Goal: Navigation & Orientation: Find specific page/section

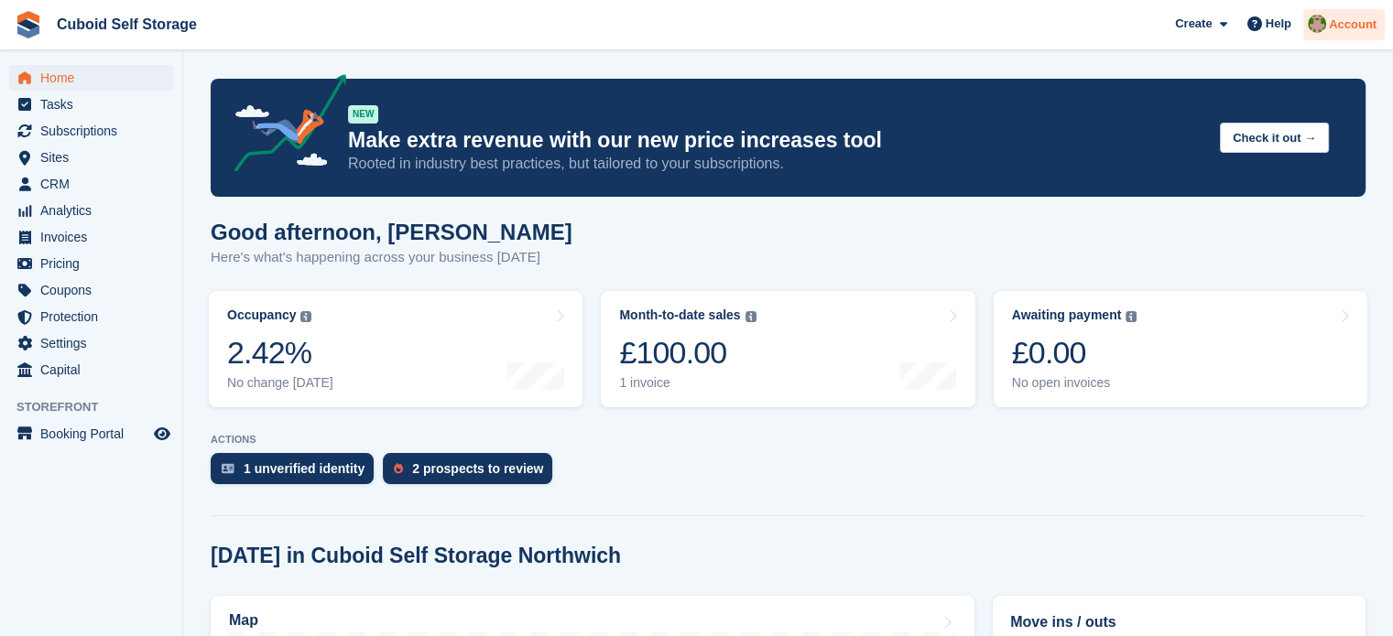
click at [1330, 34] on div "Account" at bounding box center [1344, 25] width 82 height 32
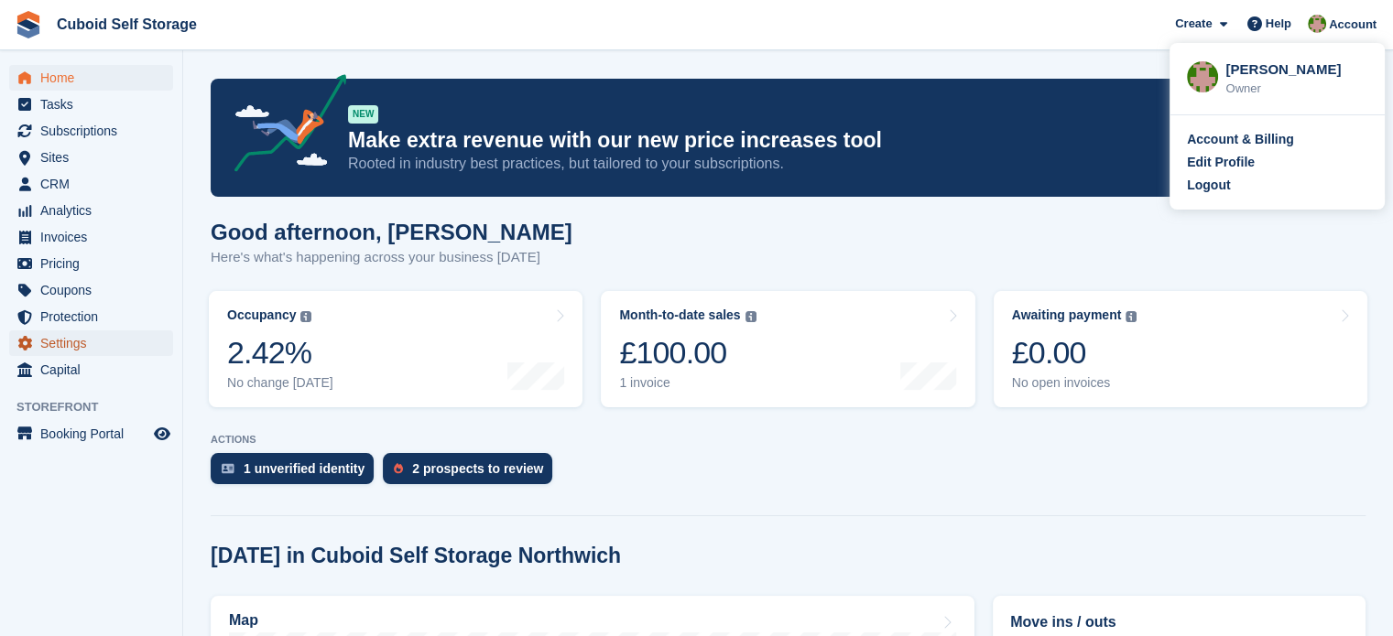
click at [72, 347] on span "Settings" at bounding box center [95, 344] width 110 height 26
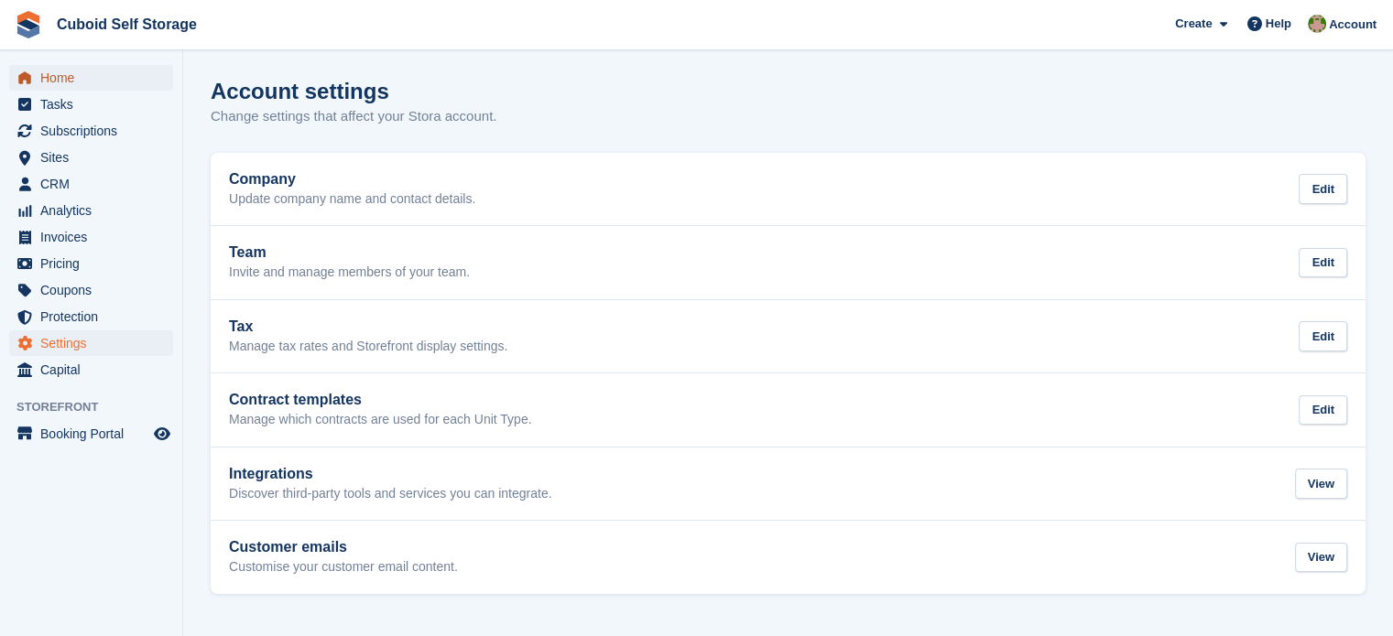
click at [71, 81] on span "Home" at bounding box center [95, 78] width 110 height 26
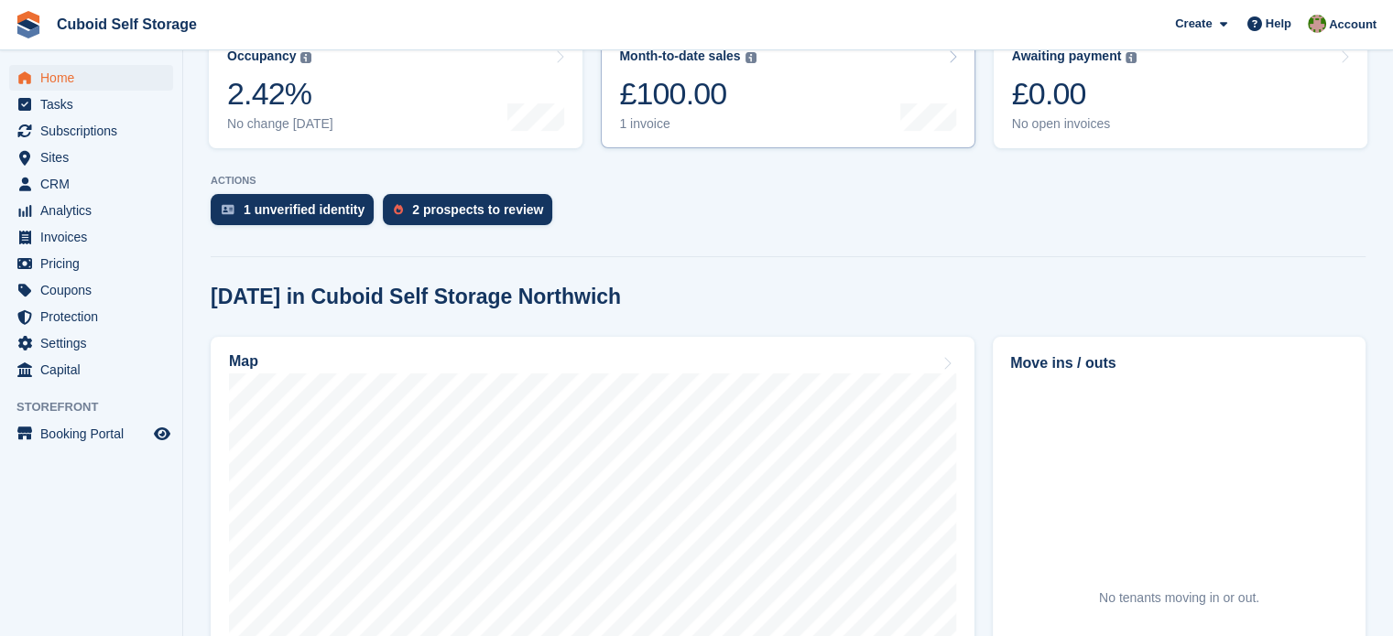
scroll to position [275, 0]
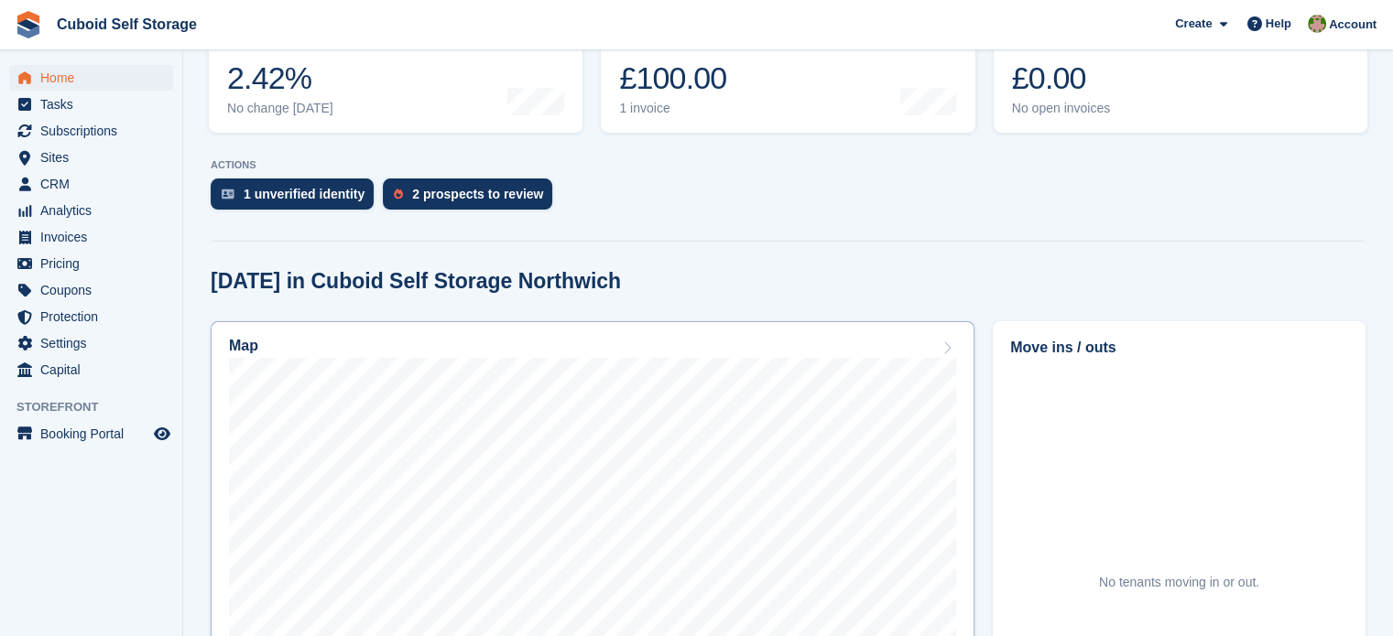
click at [536, 347] on div "Map" at bounding box center [592, 348] width 727 height 20
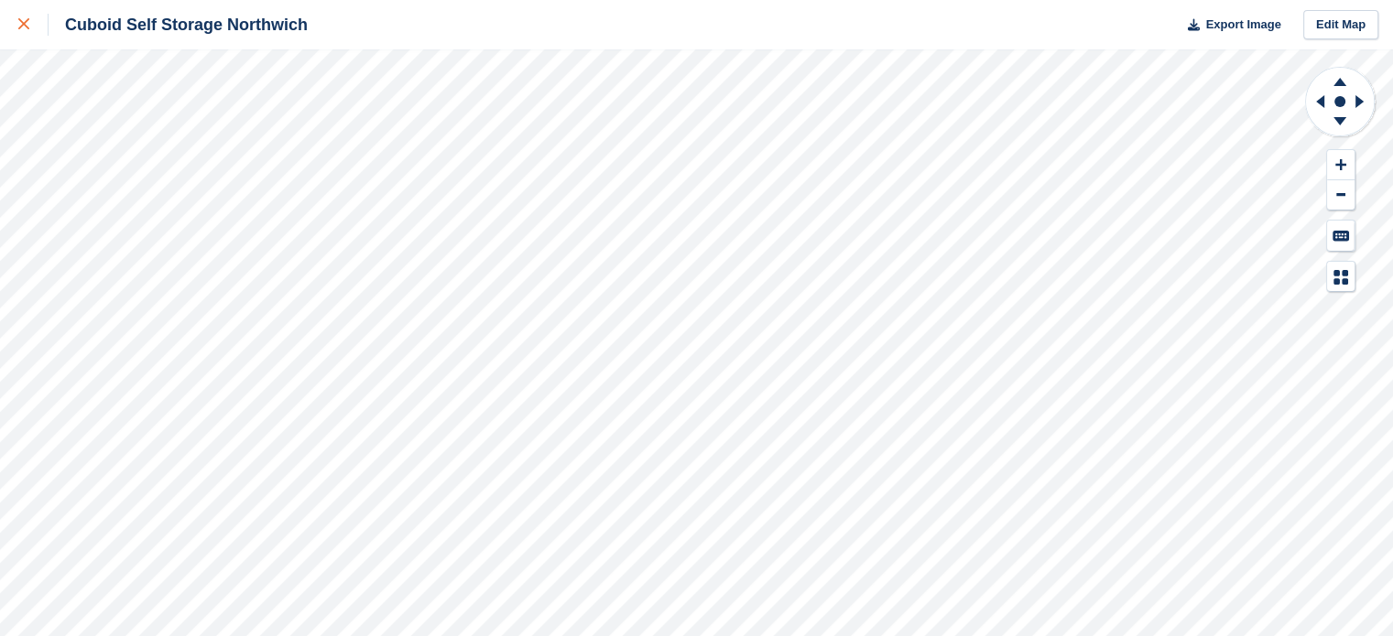
click at [10, 27] on link at bounding box center [24, 24] width 49 height 49
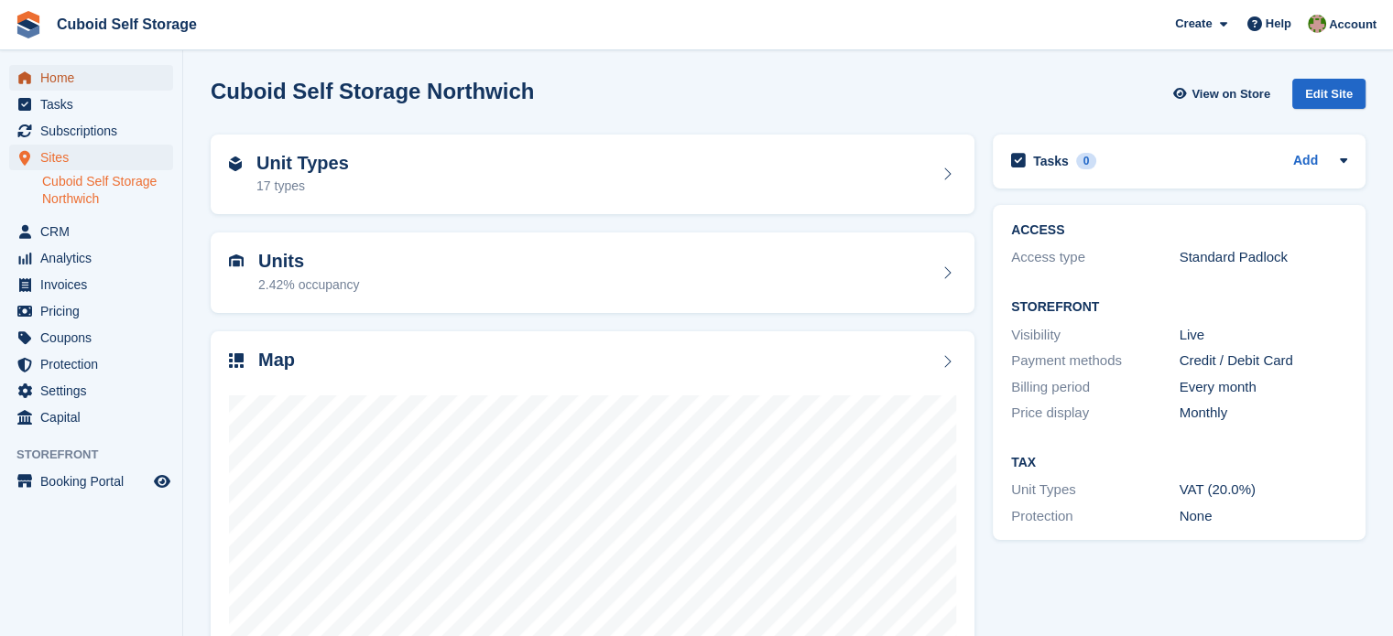
click at [70, 79] on span "Home" at bounding box center [95, 78] width 110 height 26
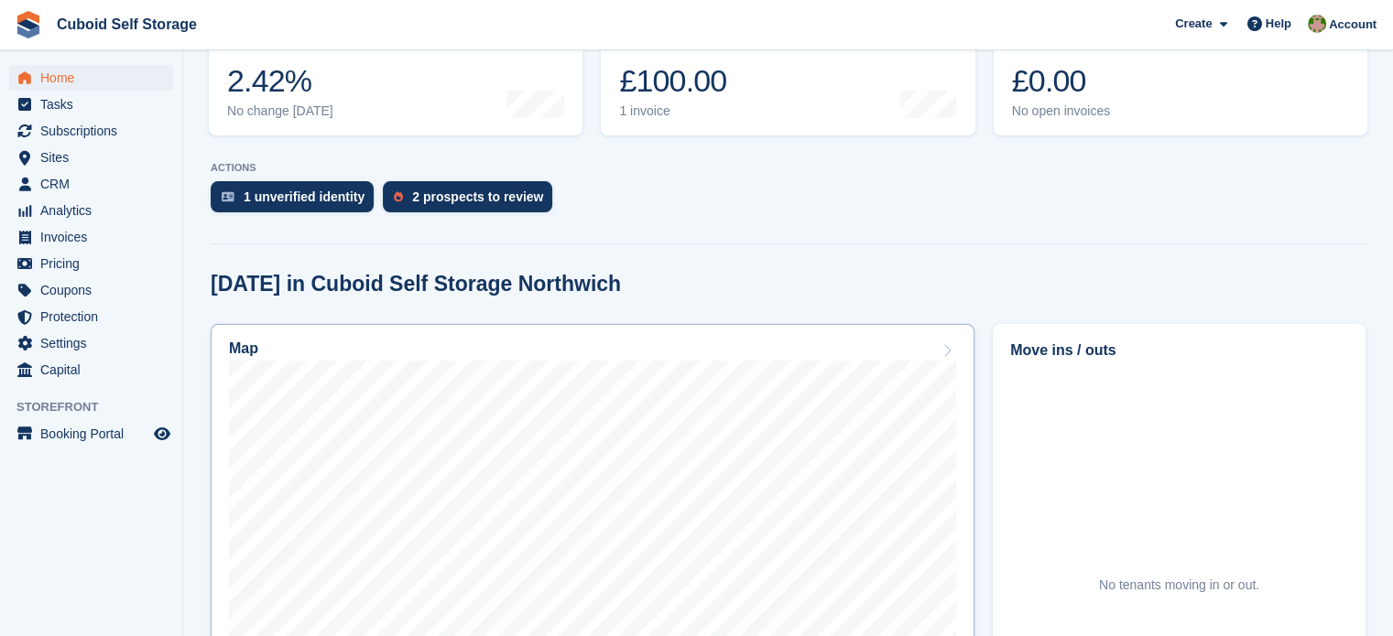
scroll to position [275, 0]
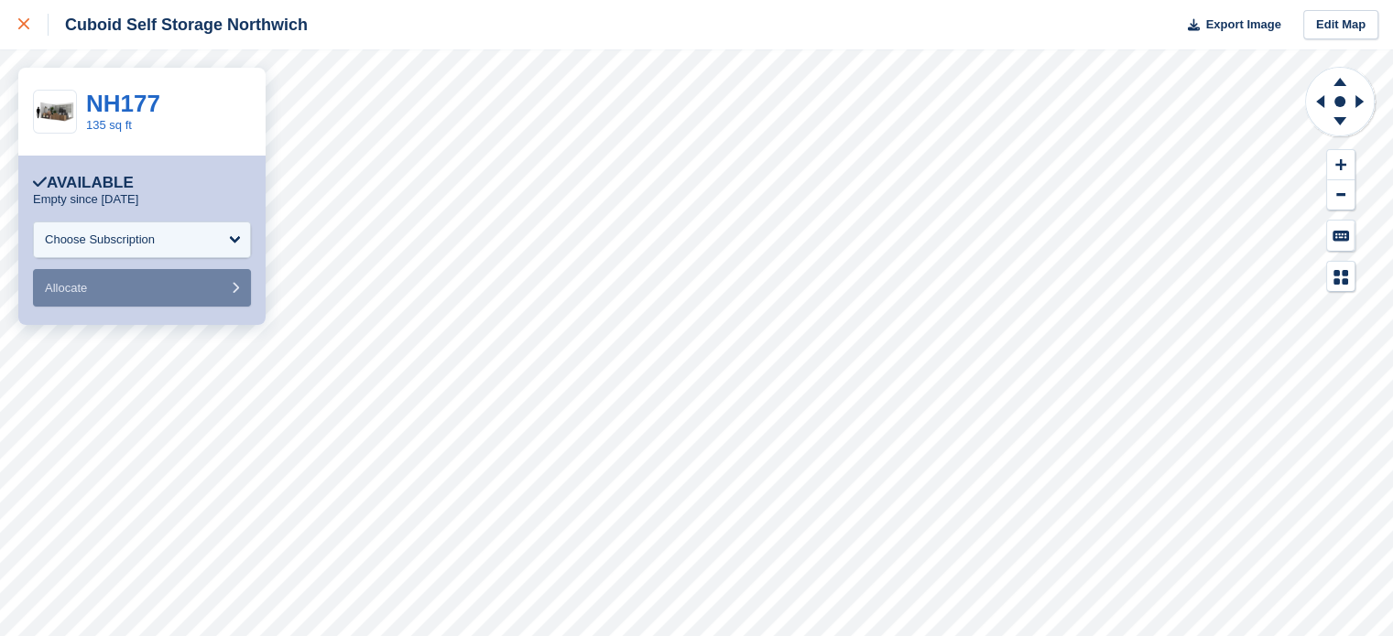
click at [28, 27] on icon at bounding box center [23, 23] width 11 height 11
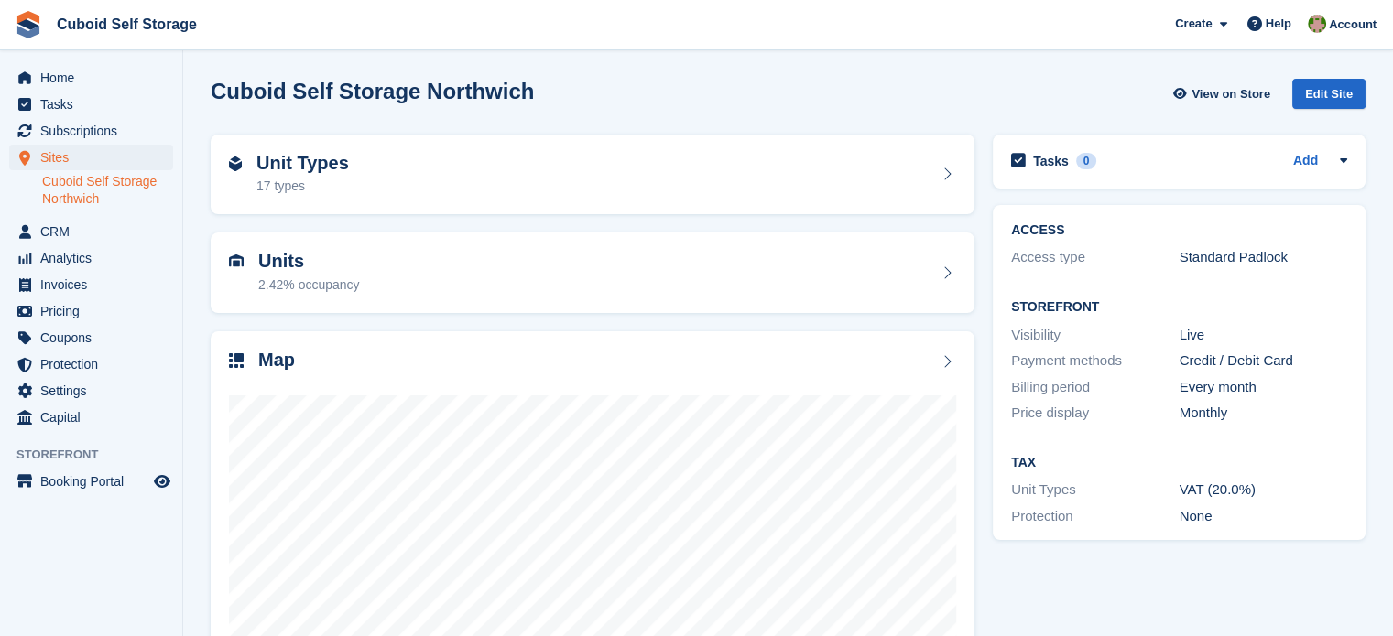
click at [27, 19] on img at bounding box center [28, 24] width 27 height 27
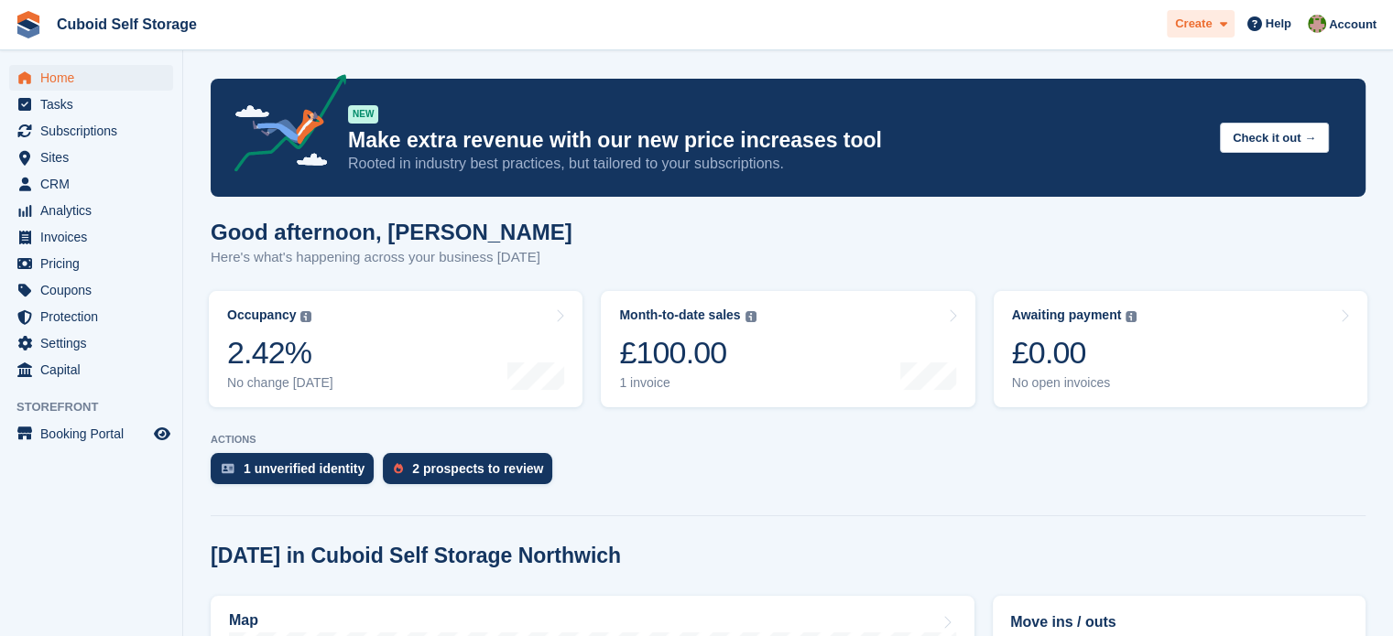
click at [1202, 17] on span "Create" at bounding box center [1193, 24] width 37 height 18
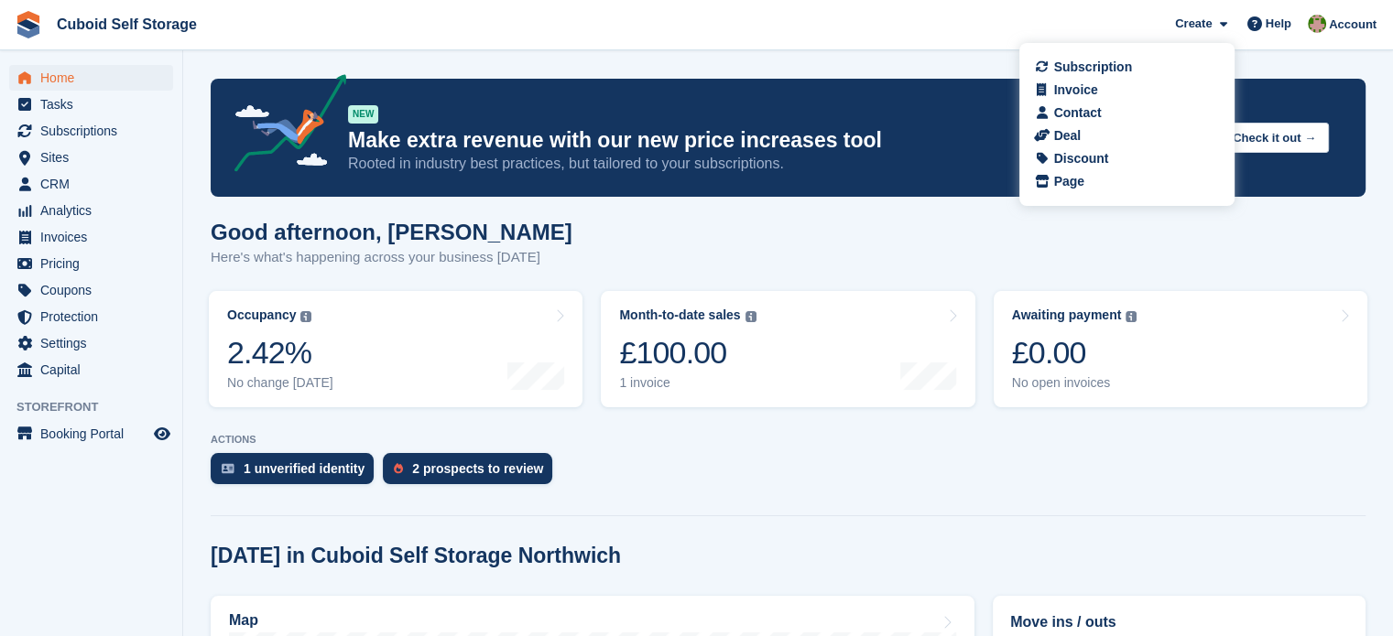
click at [1082, 22] on span "Cuboid Self Storage Create Subscription Invoice Contact Deal Discount Page Help…" at bounding box center [696, 24] width 1393 height 49
